Goal: Information Seeking & Learning: Learn about a topic

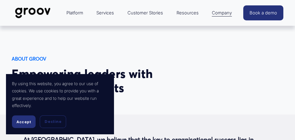
click at [28, 120] on span "Accept" at bounding box center [23, 121] width 15 height 4
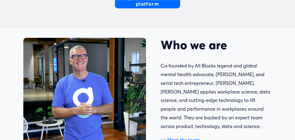
scroll to position [223, 0]
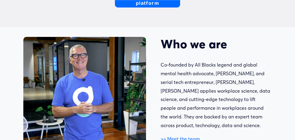
click at [241, 42] on div "Who we are Co-founded by All Blacks legend and global mental health advocate, […" at bounding box center [147, 94] width 295 height 135
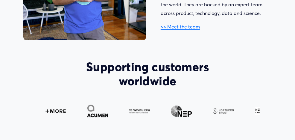
scroll to position [334, 0]
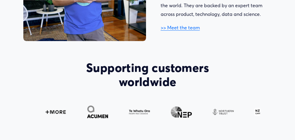
click at [184, 30] on link ">> Meet the team" at bounding box center [180, 28] width 39 height 6
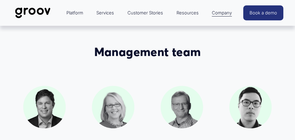
drag, startPoint x: 297, startPoint y: 12, endPoint x: 296, endPoint y: 7, distance: 4.5
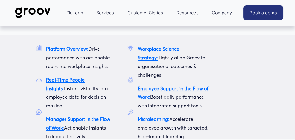
click at [83, 11] on span "Platform" at bounding box center [74, 13] width 17 height 8
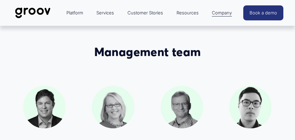
click at [117, 11] on link "Services" at bounding box center [105, 13] width 24 height 14
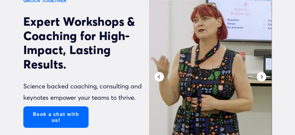
scroll to position [73, 0]
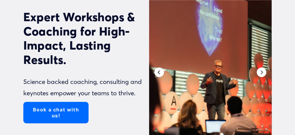
click at [158, 74] on icon "Previous" at bounding box center [159, 72] width 5 height 5
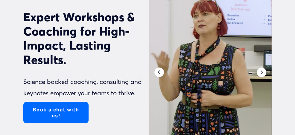
click at [158, 74] on icon "Previous" at bounding box center [159, 72] width 5 height 5
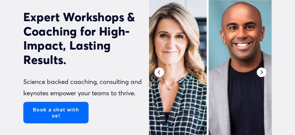
click at [262, 76] on div "Next" at bounding box center [261, 73] width 10 height 10
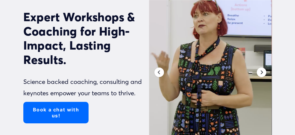
click at [262, 76] on div "Next" at bounding box center [261, 73] width 10 height 10
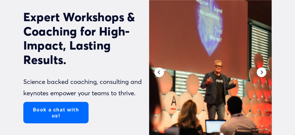
click at [262, 76] on div "Next" at bounding box center [261, 73] width 10 height 10
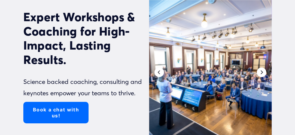
click at [262, 76] on div "Next" at bounding box center [261, 73] width 10 height 10
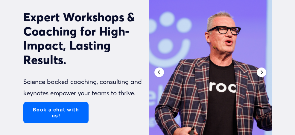
click at [262, 76] on div "Next" at bounding box center [261, 73] width 10 height 10
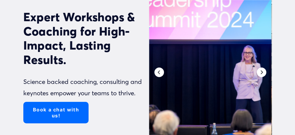
click at [262, 76] on div "Next" at bounding box center [261, 73] width 10 height 10
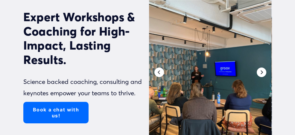
click at [262, 76] on div "Next" at bounding box center [261, 73] width 10 height 10
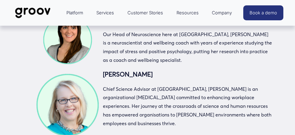
scroll to position [0, 0]
